Goal: Task Accomplishment & Management: Complete application form

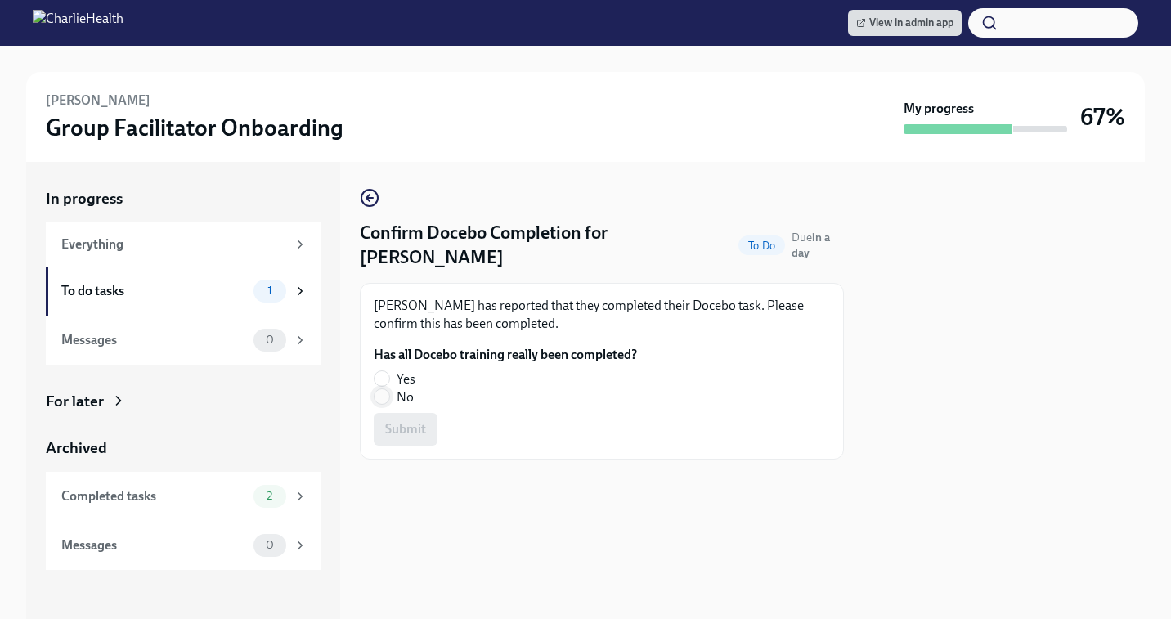
click at [384, 389] on input "No" at bounding box center [382, 396] width 15 height 15
radio input "true"
click at [411, 419] on button "Submit" at bounding box center [406, 429] width 64 height 33
click at [385, 371] on input "Yes" at bounding box center [382, 378] width 15 height 15
radio input "true"
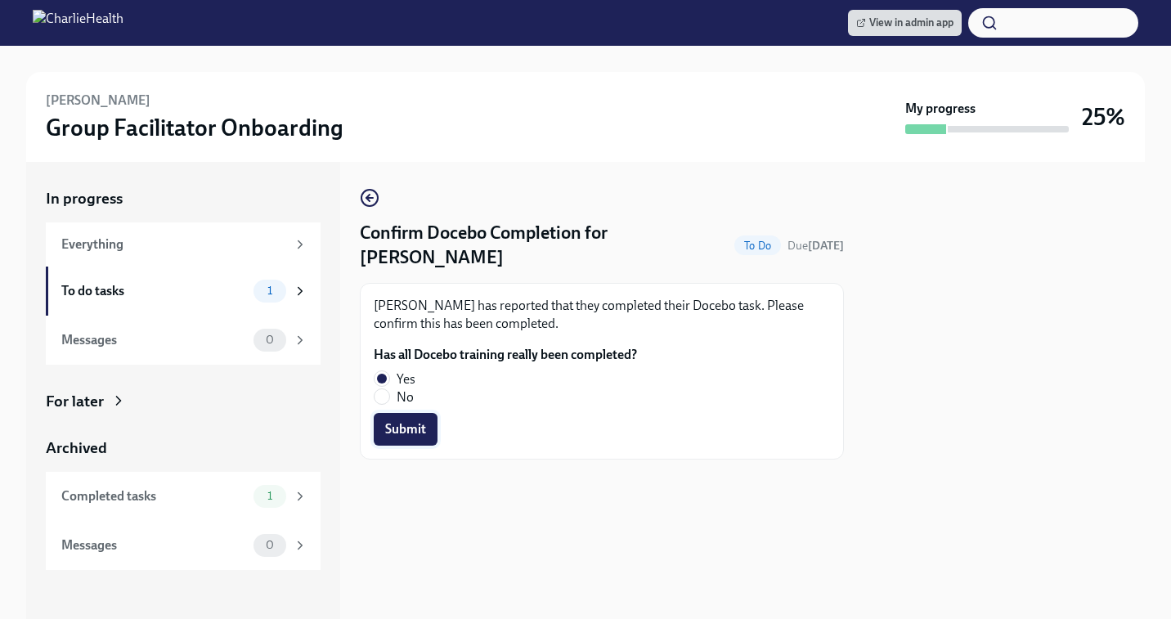
click at [405, 421] on span "Submit" at bounding box center [405, 429] width 41 height 16
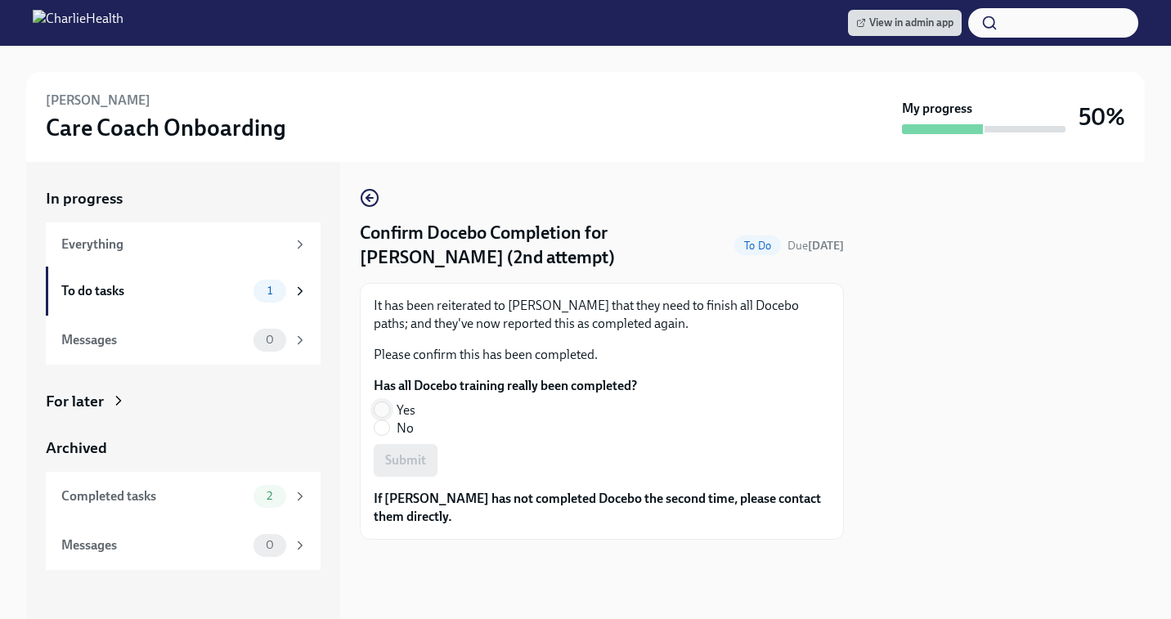
click at [386, 404] on input "Yes" at bounding box center [382, 409] width 15 height 15
radio input "true"
click at [410, 459] on span "Submit" at bounding box center [405, 460] width 41 height 16
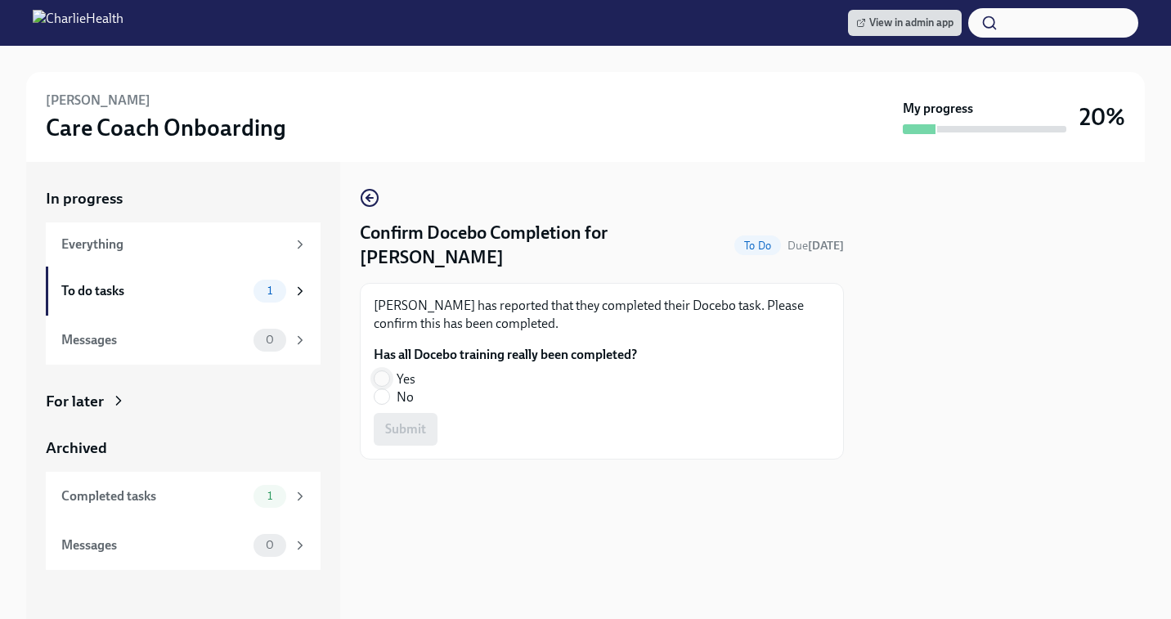
click at [379, 371] on input "Yes" at bounding box center [382, 378] width 15 height 15
radio input "true"
click at [408, 421] on span "Submit" at bounding box center [405, 429] width 41 height 16
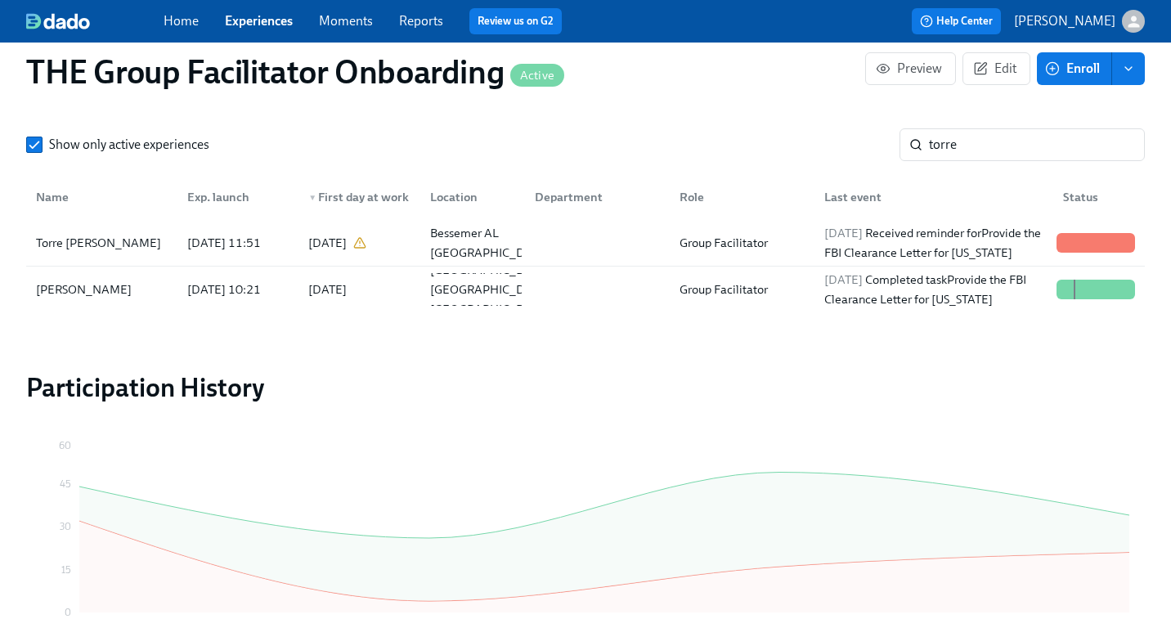
scroll to position [460, 0]
click at [972, 145] on input "torre" at bounding box center [1037, 144] width 216 height 33
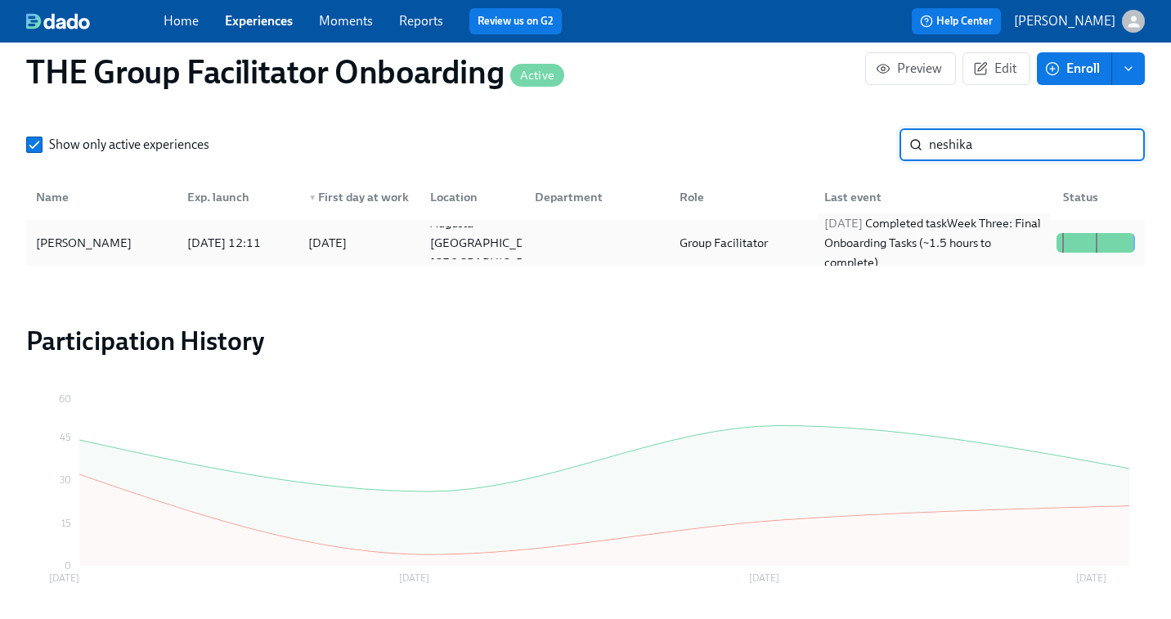
click at [954, 244] on div "2025/08/19 Completed task Week Three: Final Onboarding Tasks (~1.5 hours to com…" at bounding box center [934, 242] width 232 height 59
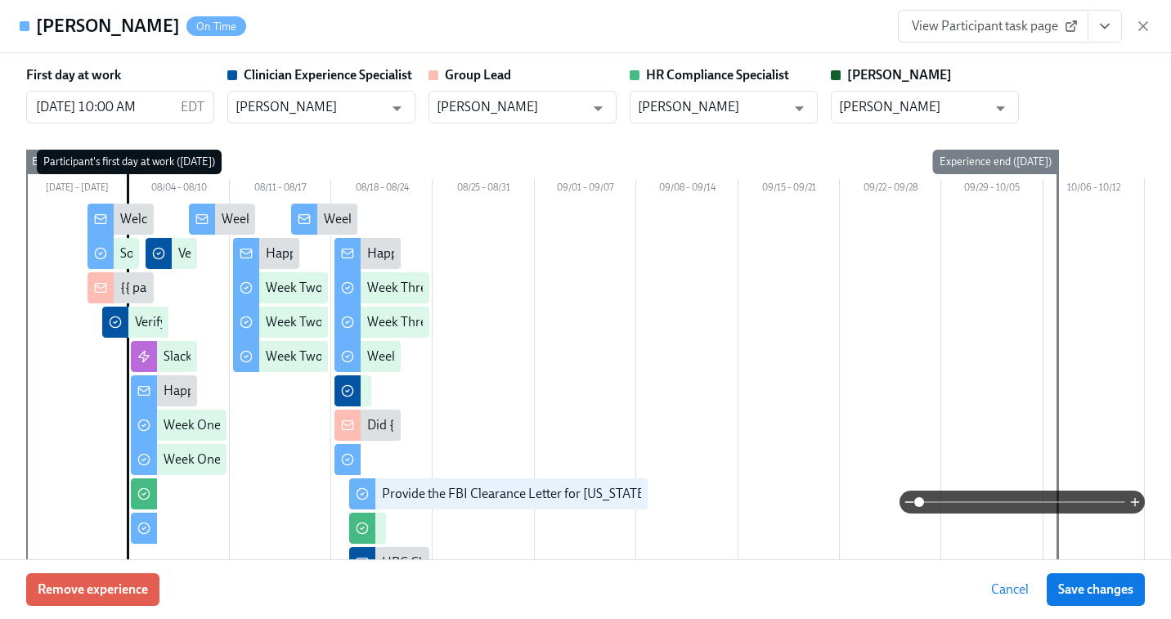
click at [1102, 30] on icon "View task page" at bounding box center [1105, 26] width 16 height 16
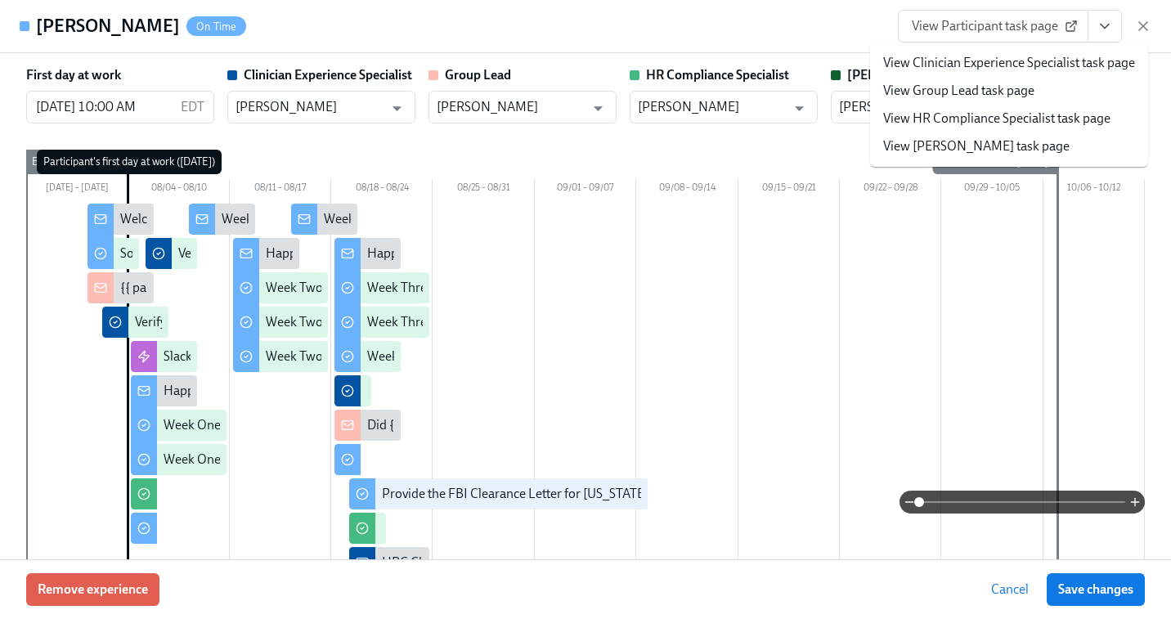
click at [1042, 62] on link "View Clinician Experience Specialist task page" at bounding box center [1009, 63] width 252 height 18
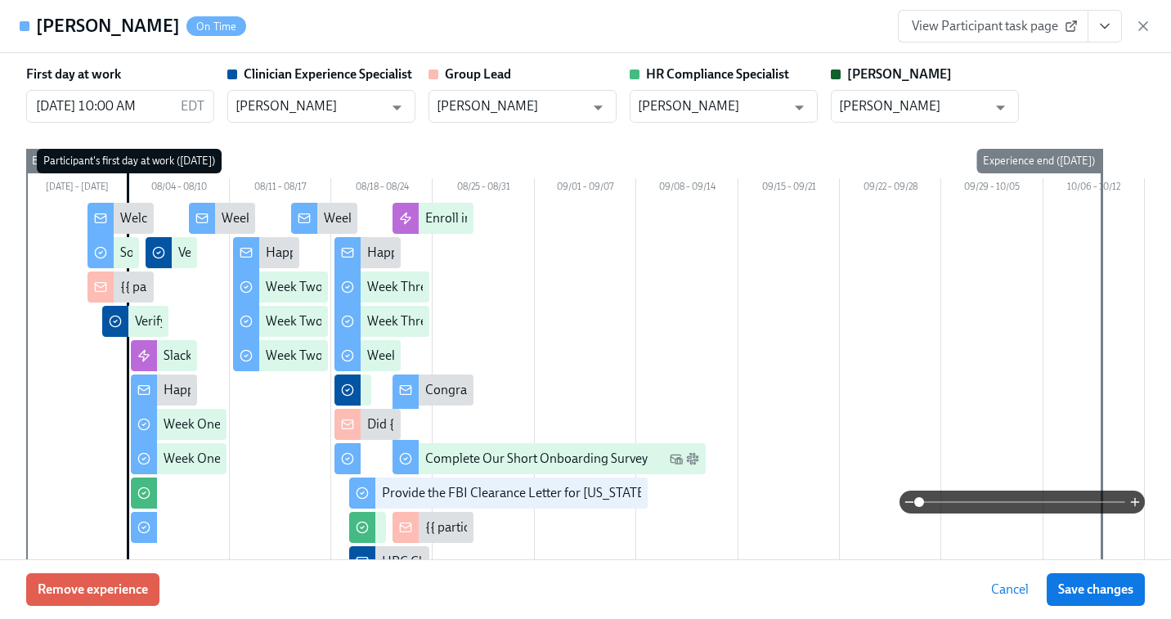
scroll to position [4, 0]
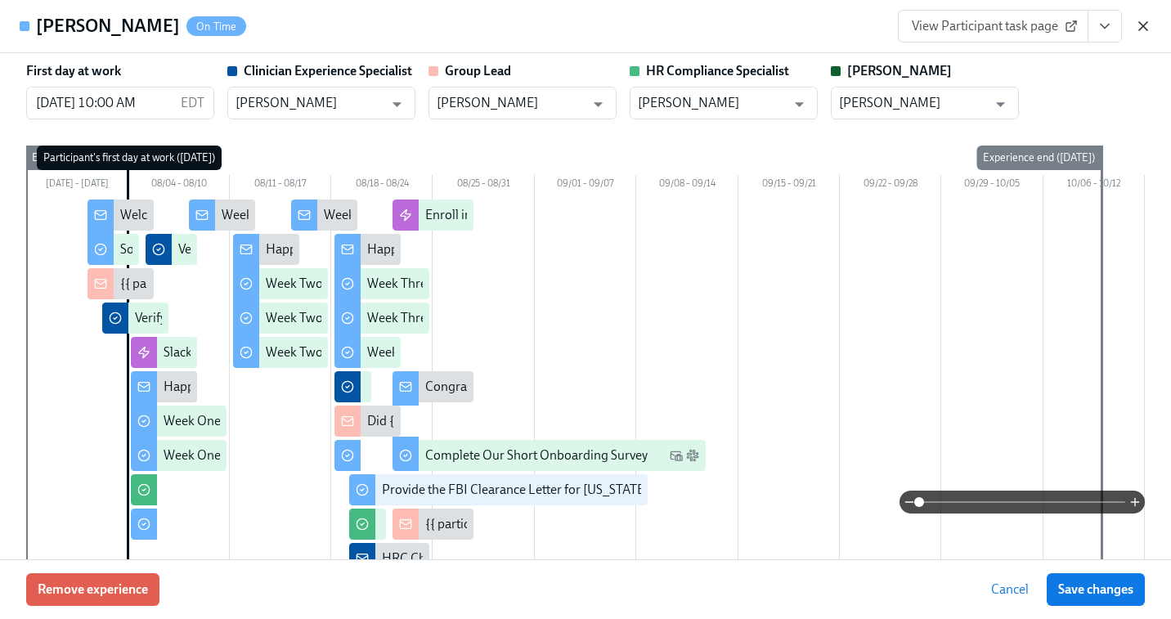
click at [1142, 29] on icon "button" at bounding box center [1143, 26] width 16 height 16
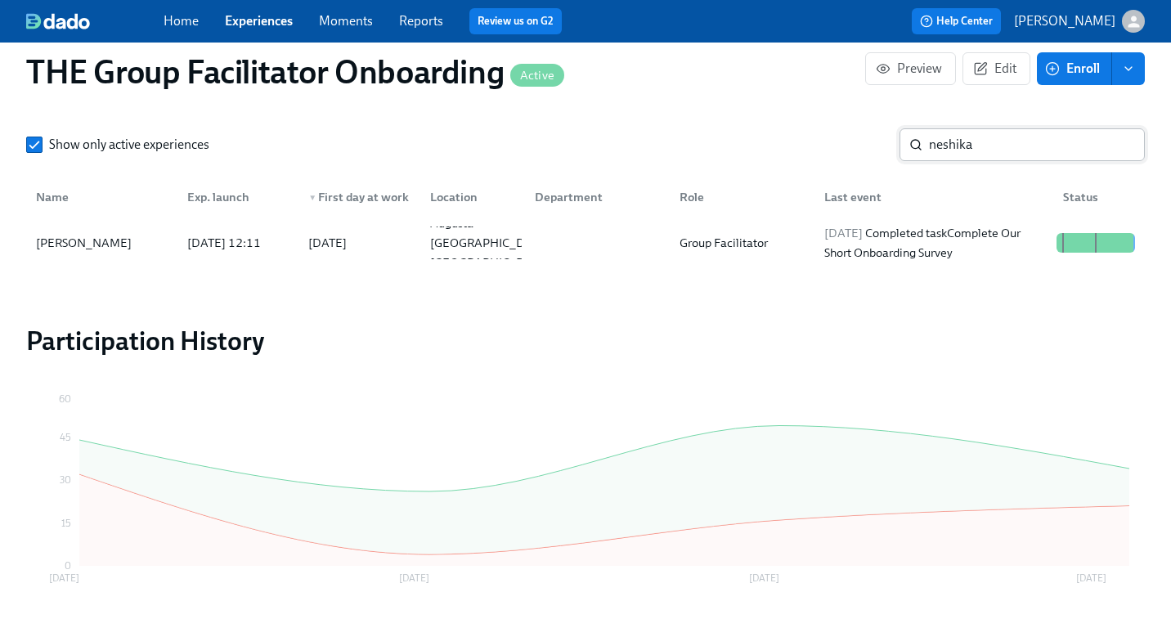
click at [999, 136] on input "neshika" at bounding box center [1037, 144] width 216 height 33
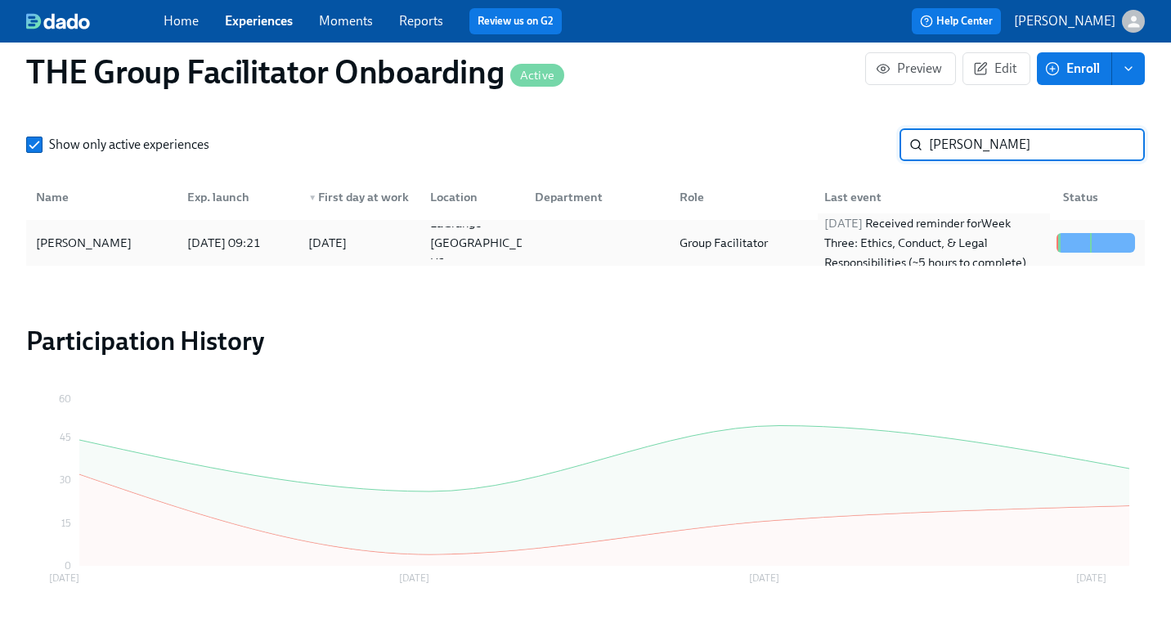
type input "carla w"
click at [896, 240] on div "2025/08/22 Received reminder for Week Three: Ethics, Conduct, & Legal Responsib…" at bounding box center [934, 242] width 232 height 59
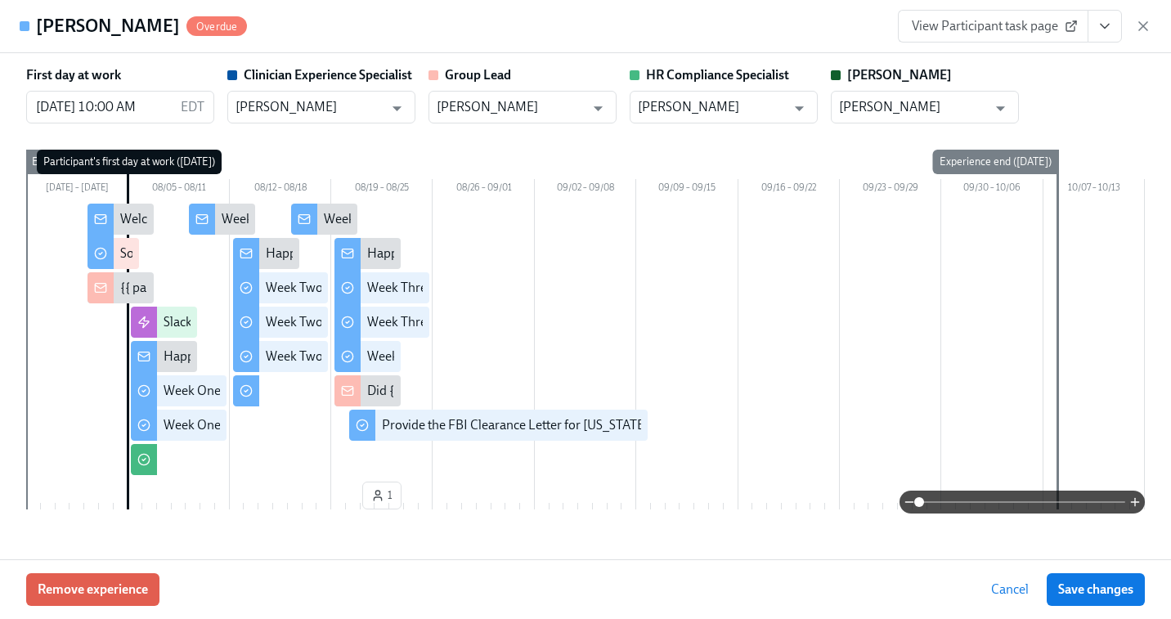
click at [969, 24] on span "View Participant task page" at bounding box center [993, 26] width 163 height 16
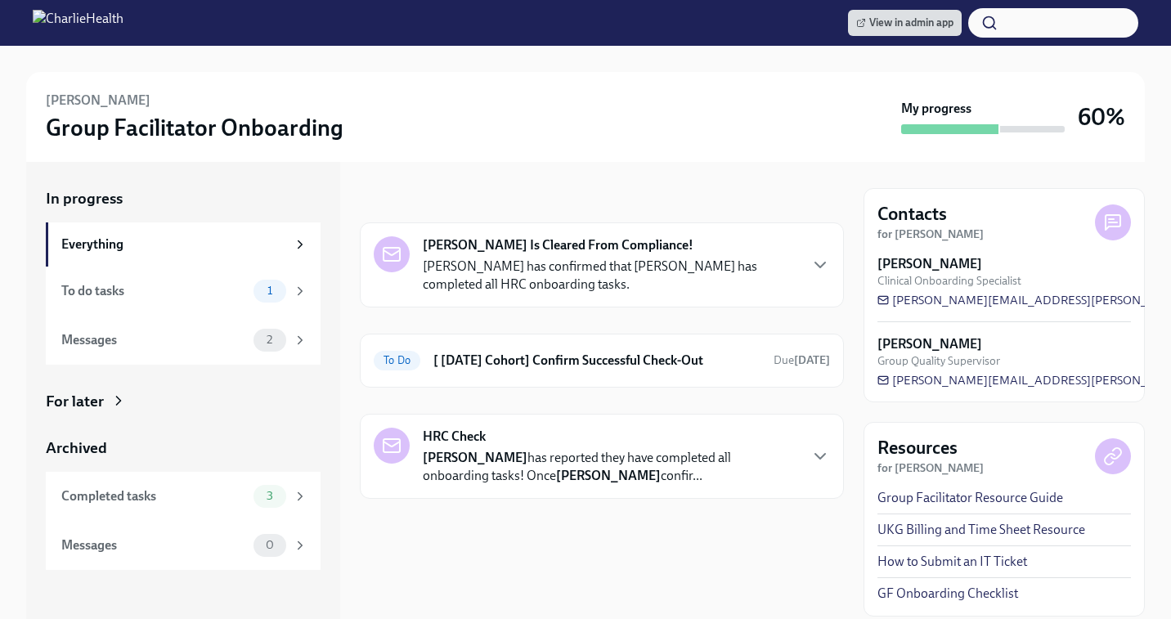
click at [527, 265] on p "Tyler Pieper has confirmed that Neshika Coney-Devine has completed all HRC onbo…" at bounding box center [610, 276] width 375 height 36
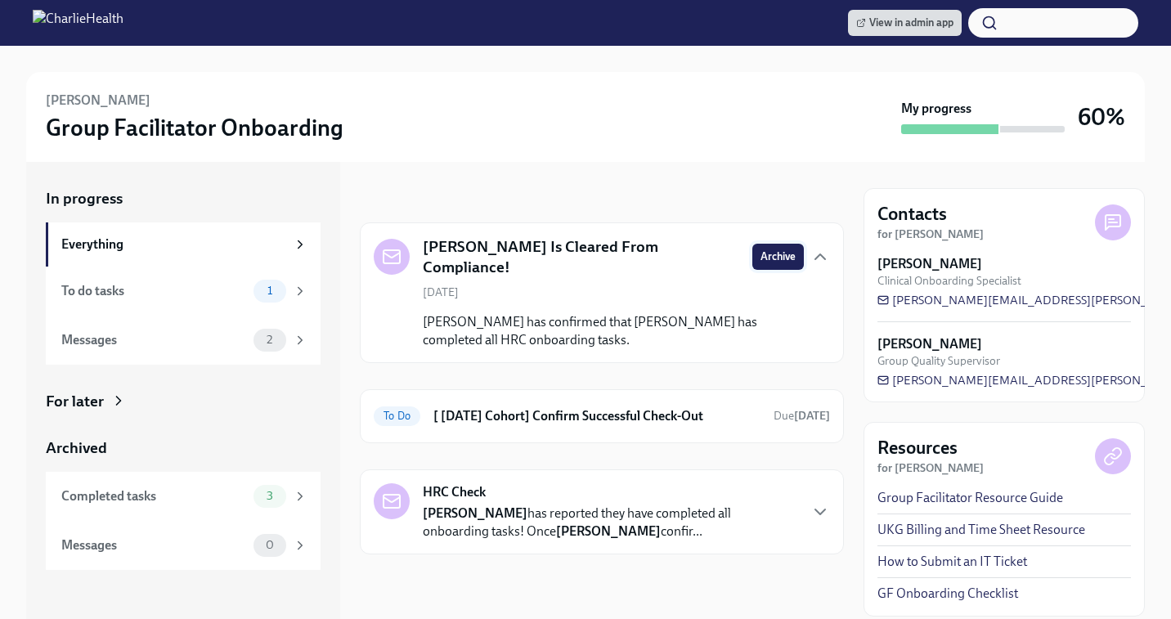
click at [764, 249] on span "Archive" at bounding box center [777, 257] width 35 height 16
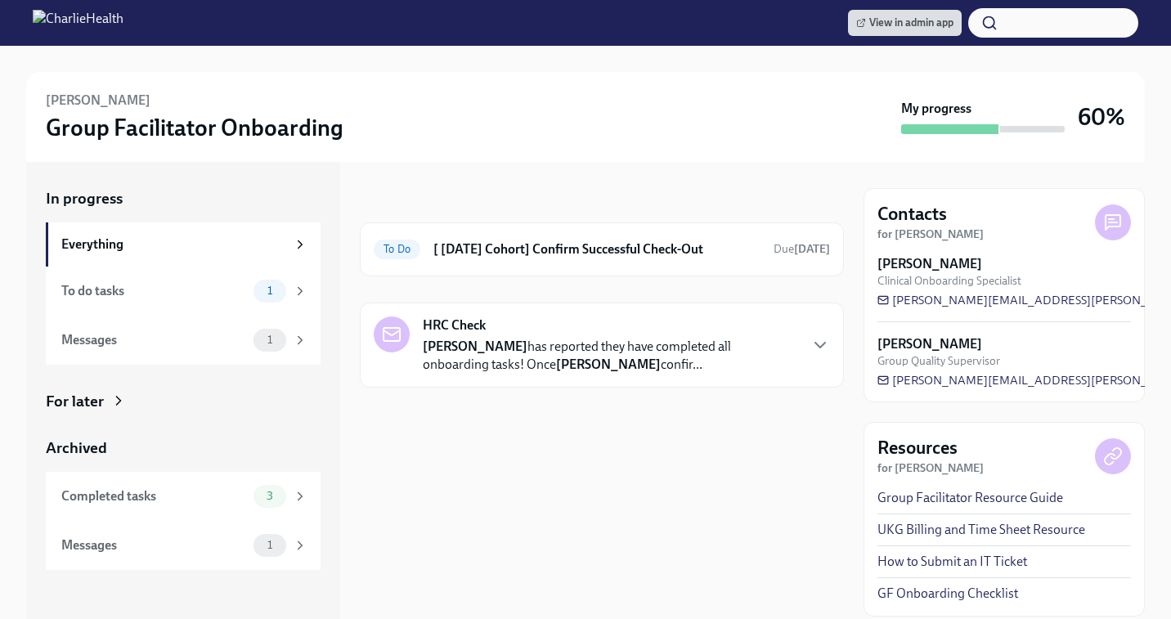
click at [678, 373] on p "Neshika Coney-Devine has reported they have completed all onboarding tasks! Onc…" at bounding box center [610, 356] width 375 height 36
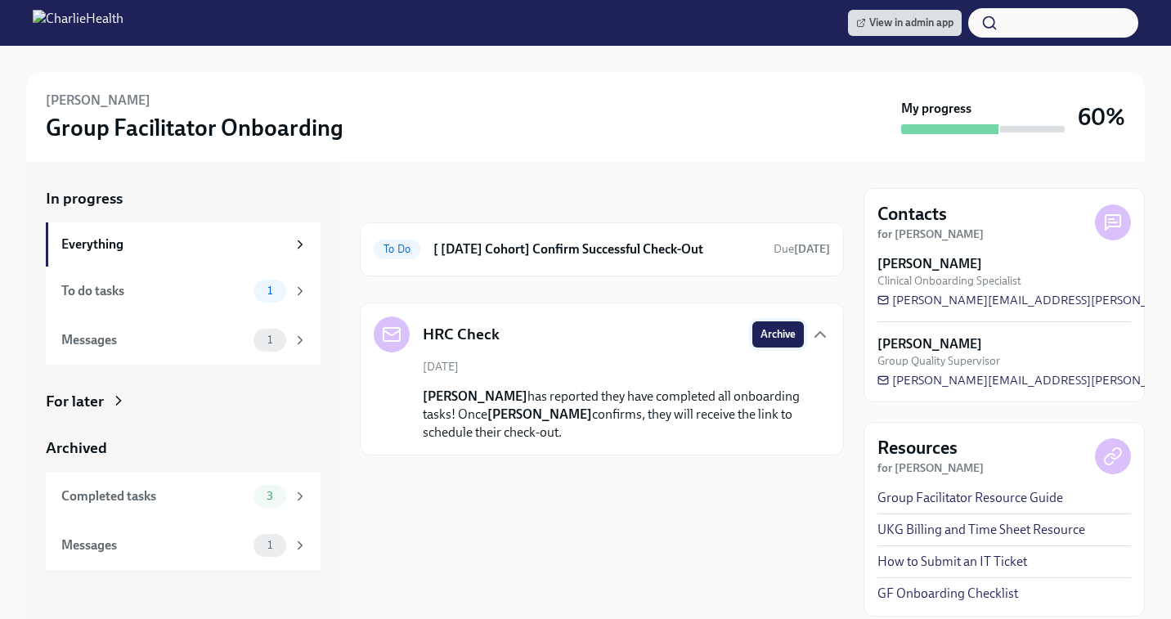
click at [778, 333] on span "Archive" at bounding box center [777, 334] width 35 height 16
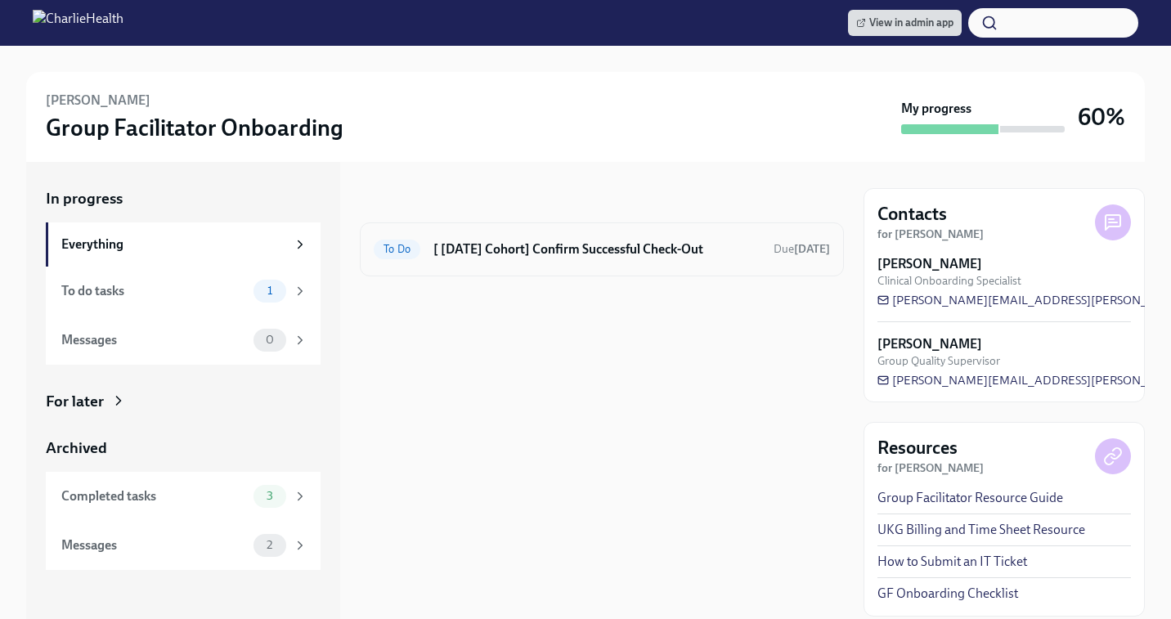
click at [555, 262] on div "To Do [ Aug 4th Cohort] Confirm Successful Check-Out Due Sep 9th" at bounding box center [602, 249] width 456 height 26
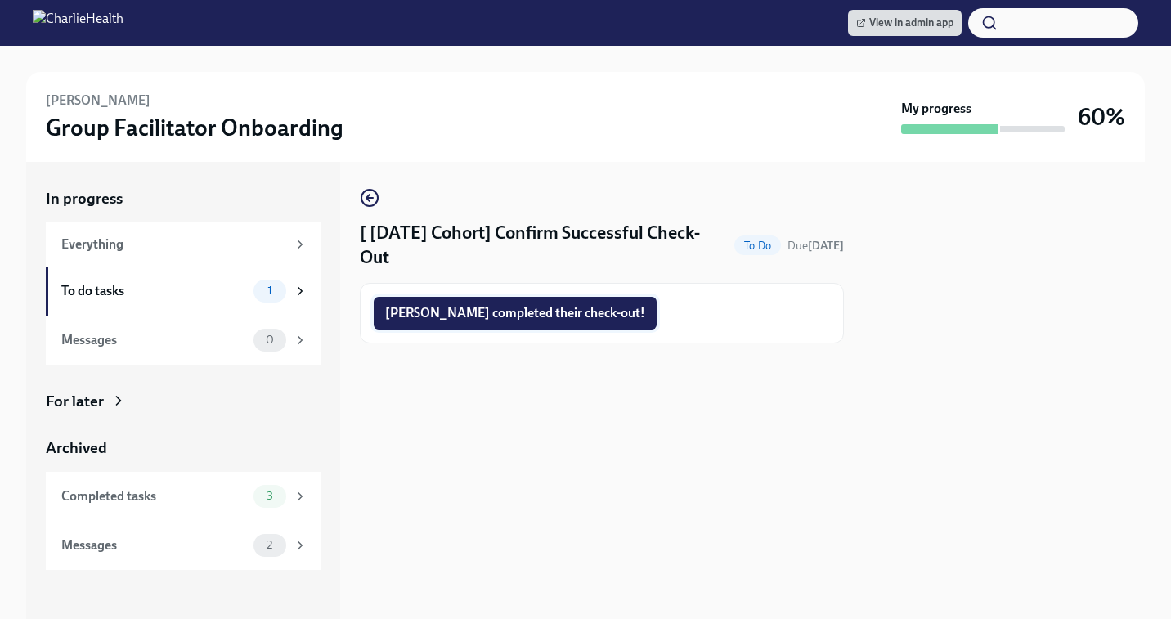
click at [527, 312] on span "Neshika completed their check-out!" at bounding box center [515, 313] width 260 height 16
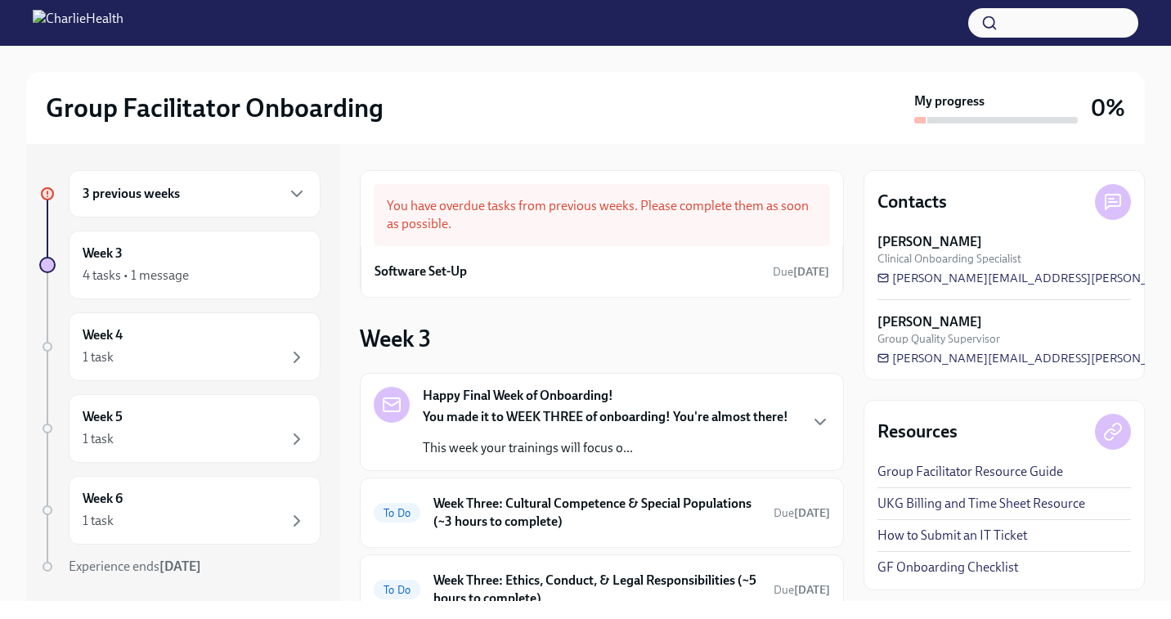
click at [106, 200] on h6 "3 previous weeks" at bounding box center [131, 194] width 97 height 18
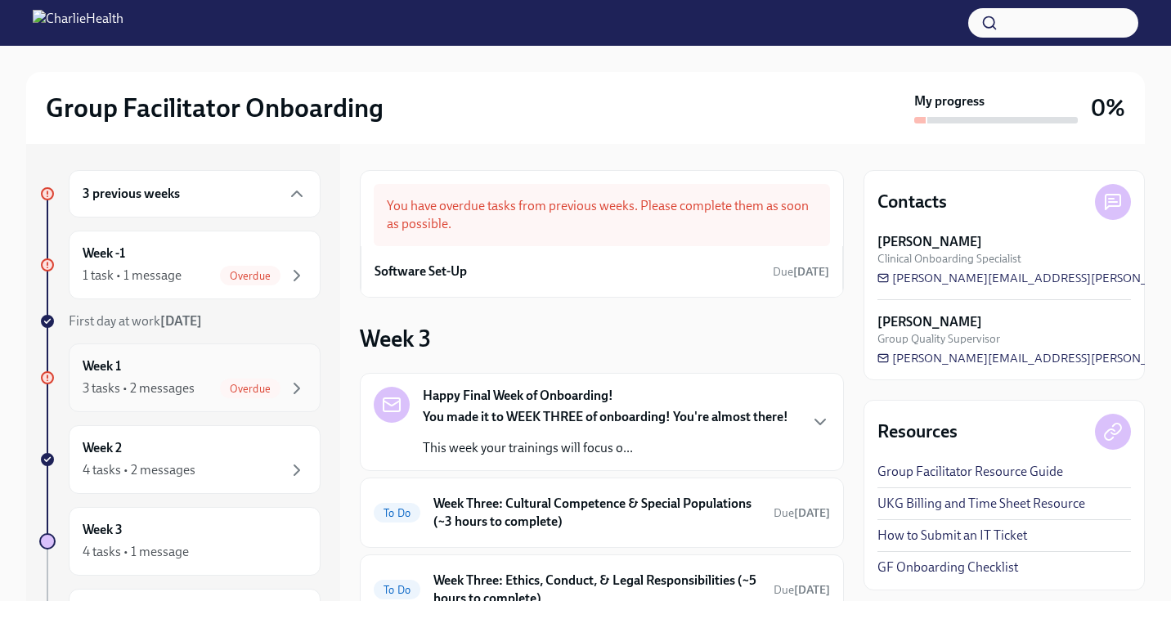
click at [150, 358] on div "Week 1 3 tasks • 2 messages Overdue" at bounding box center [195, 377] width 224 height 41
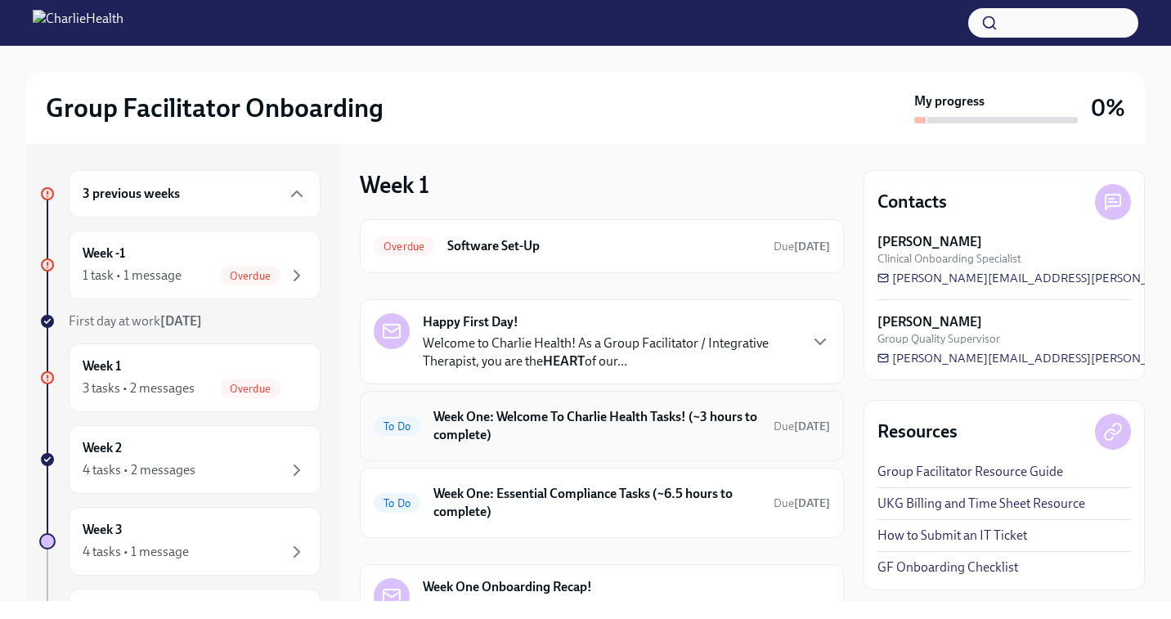
scroll to position [101, 0]
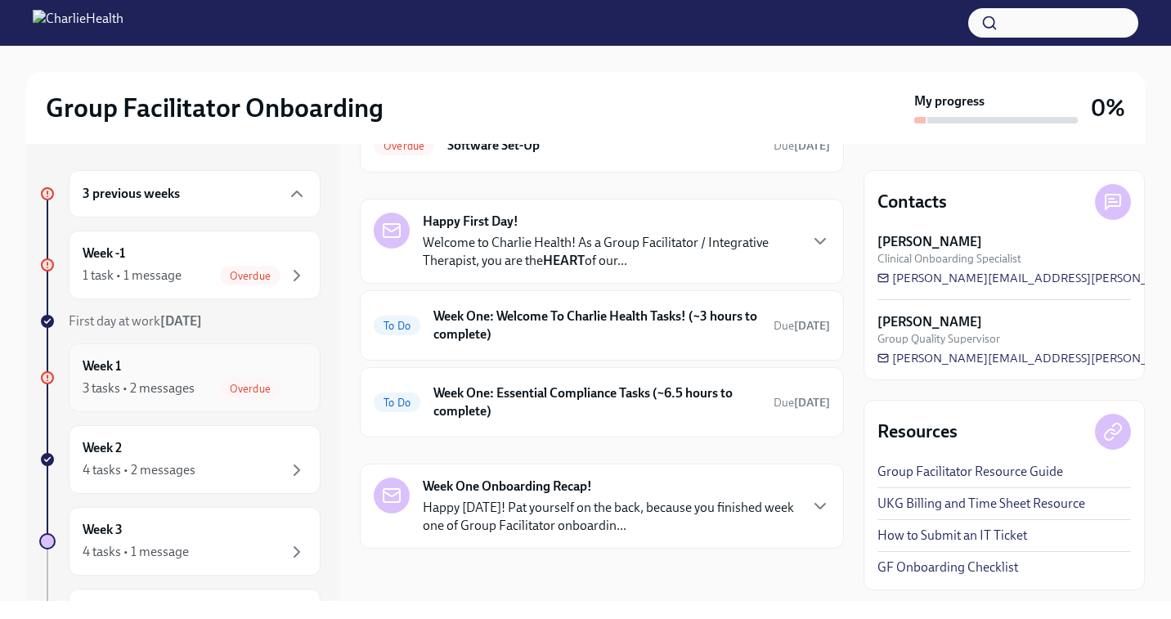
click at [156, 377] on div "Week 1 3 tasks • 2 messages Overdue" at bounding box center [195, 377] width 224 height 41
click at [168, 463] on div "4 tasks • 2 messages" at bounding box center [139, 470] width 113 height 18
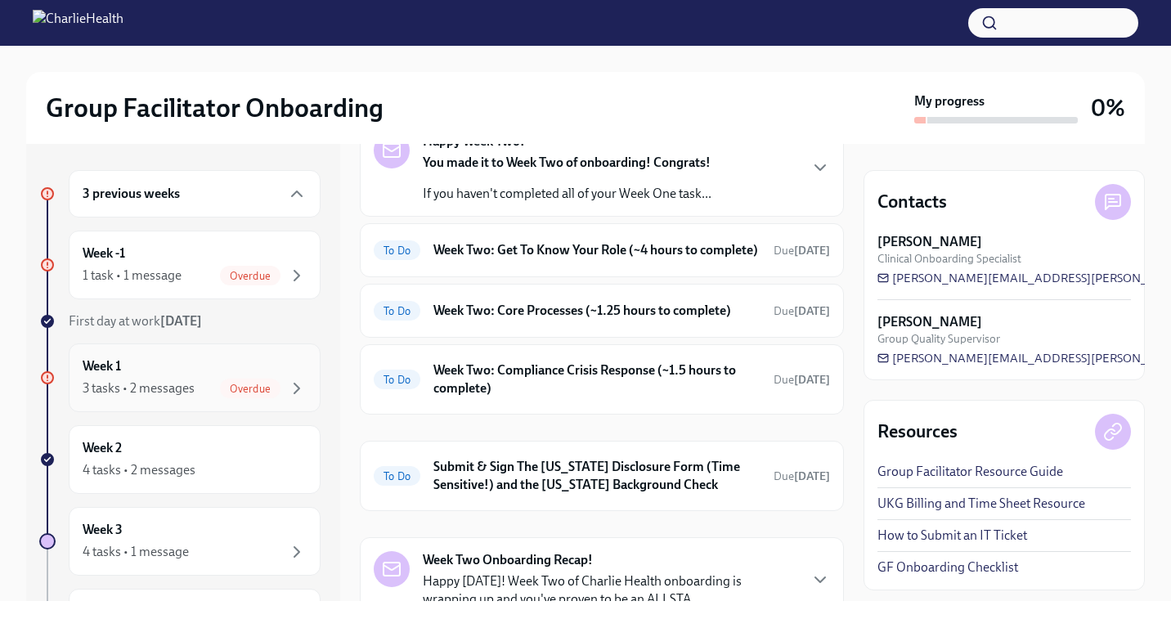
click at [131, 381] on div "3 tasks • 2 messages" at bounding box center [139, 388] width 112 height 18
